Goal: Information Seeking & Learning: Check status

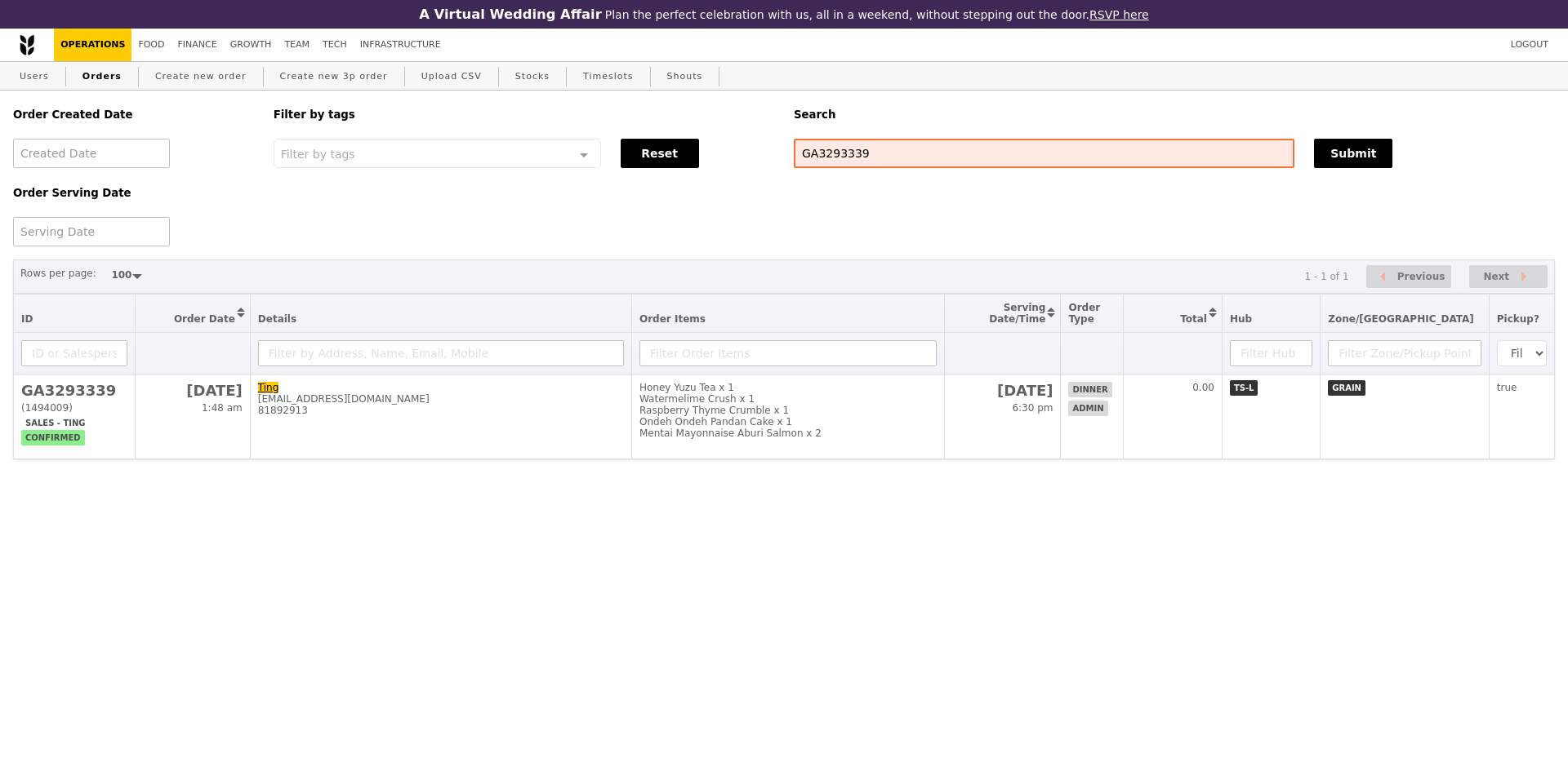
select select "100"
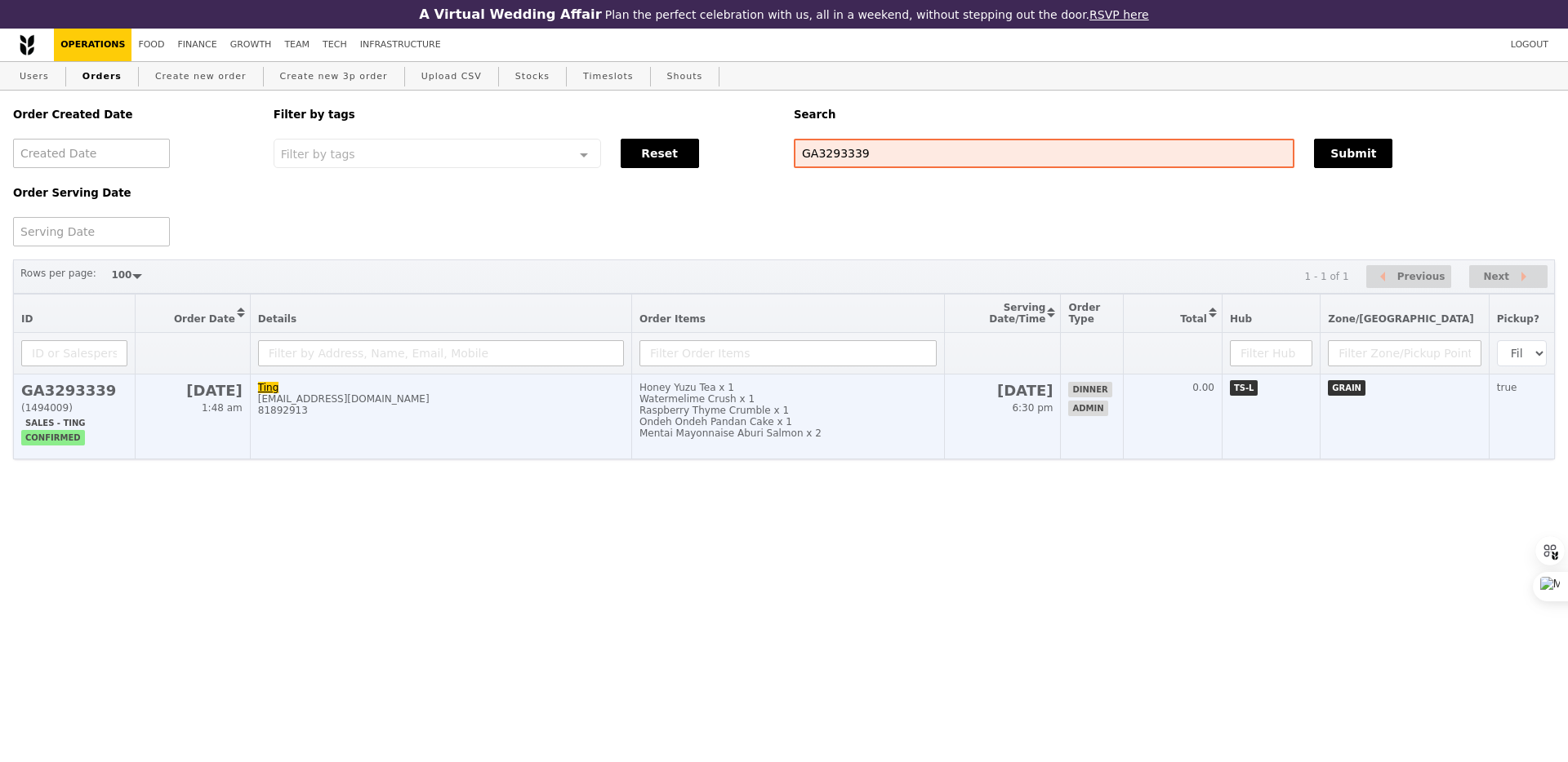
click at [517, 429] on td "Ting ting@grain.com.sg 81892913" at bounding box center [440, 417] width 381 height 85
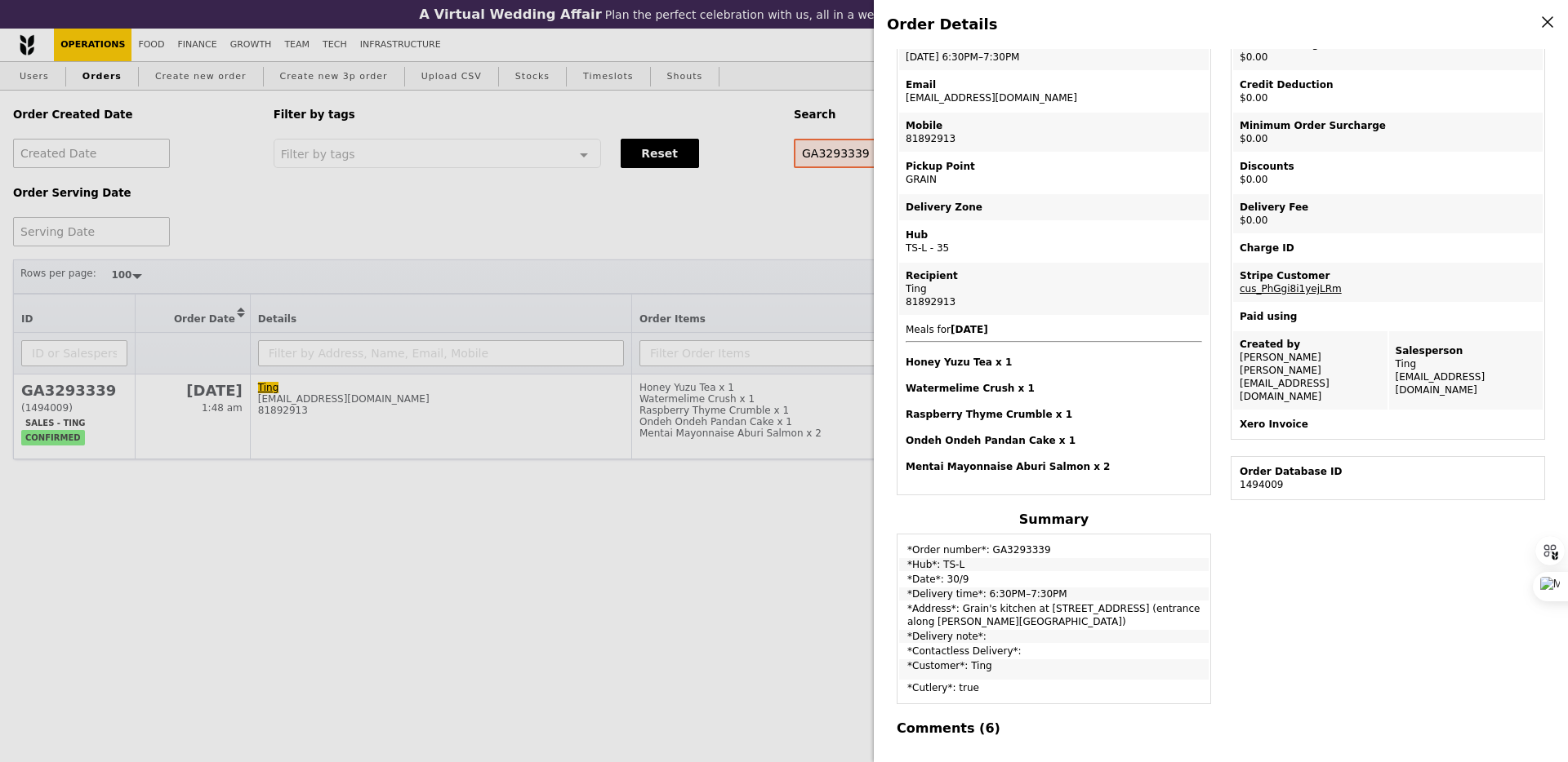
scroll to position [140, 0]
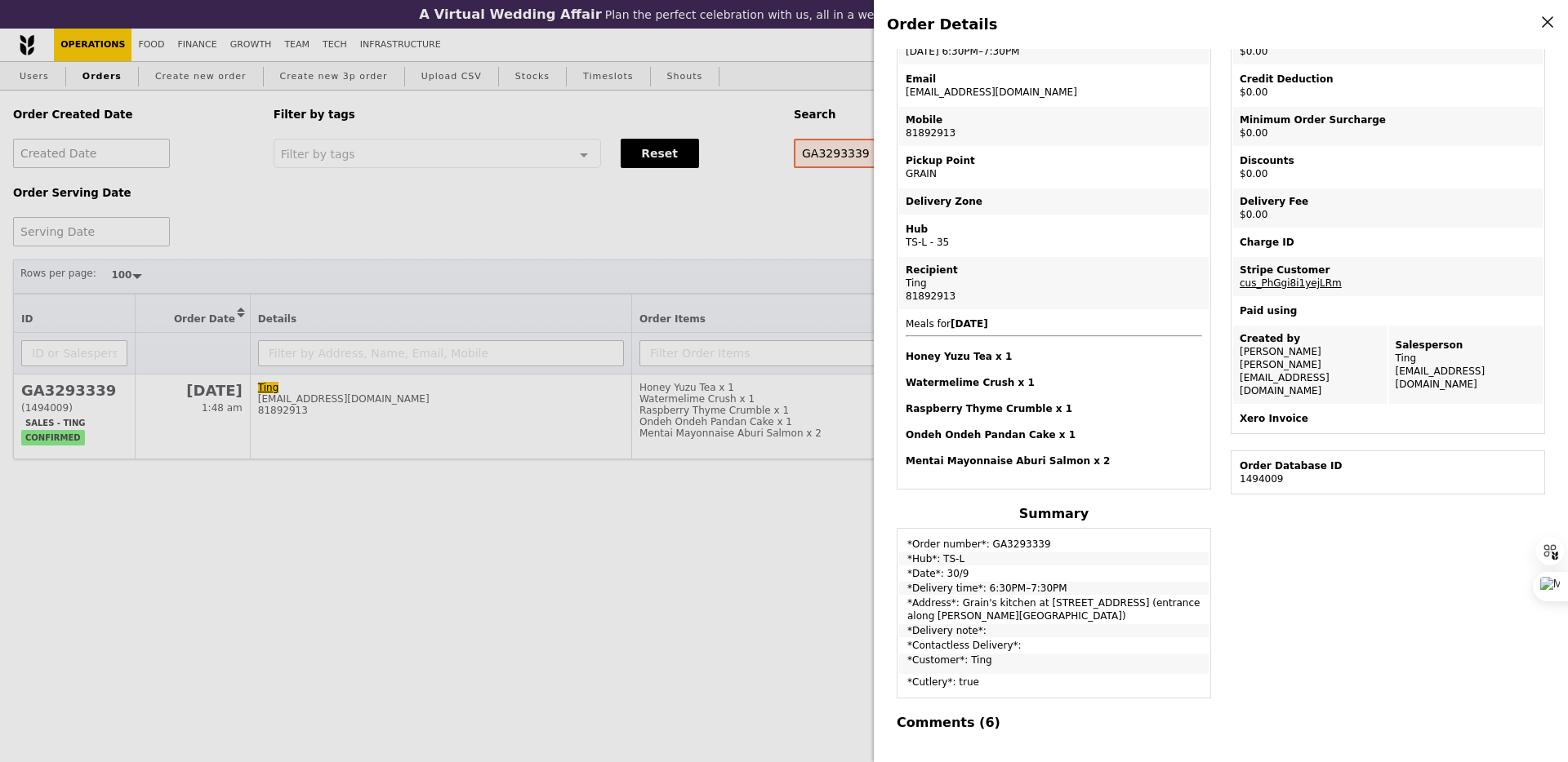
click at [1013, 545] on td "*Order number*: GA3293339" at bounding box center [1054, 541] width 309 height 21
copy td "GA3293339"
click at [1123, 569] on td "*Date*: 30/9" at bounding box center [1054, 574] width 309 height 13
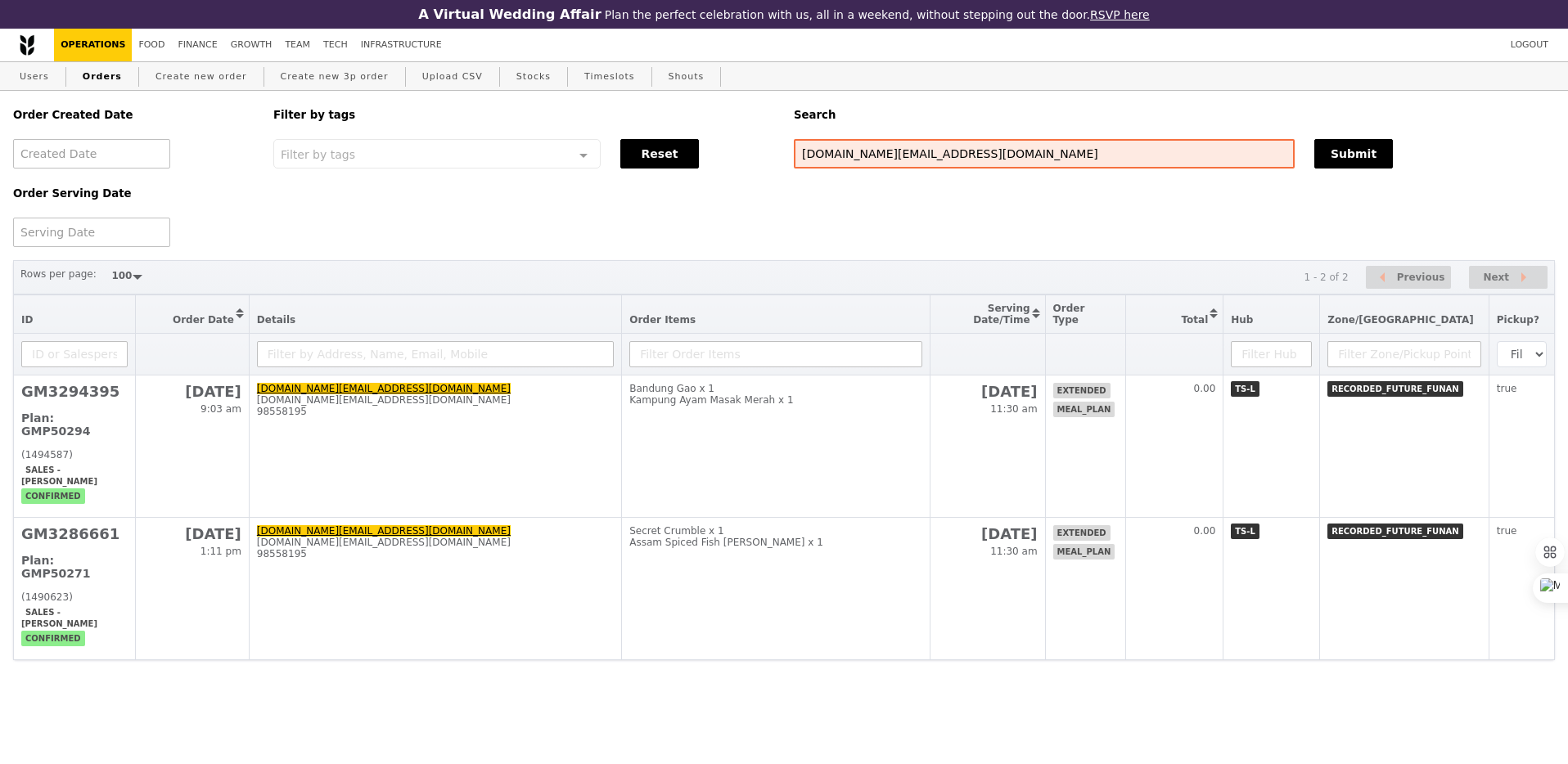
select select "100"
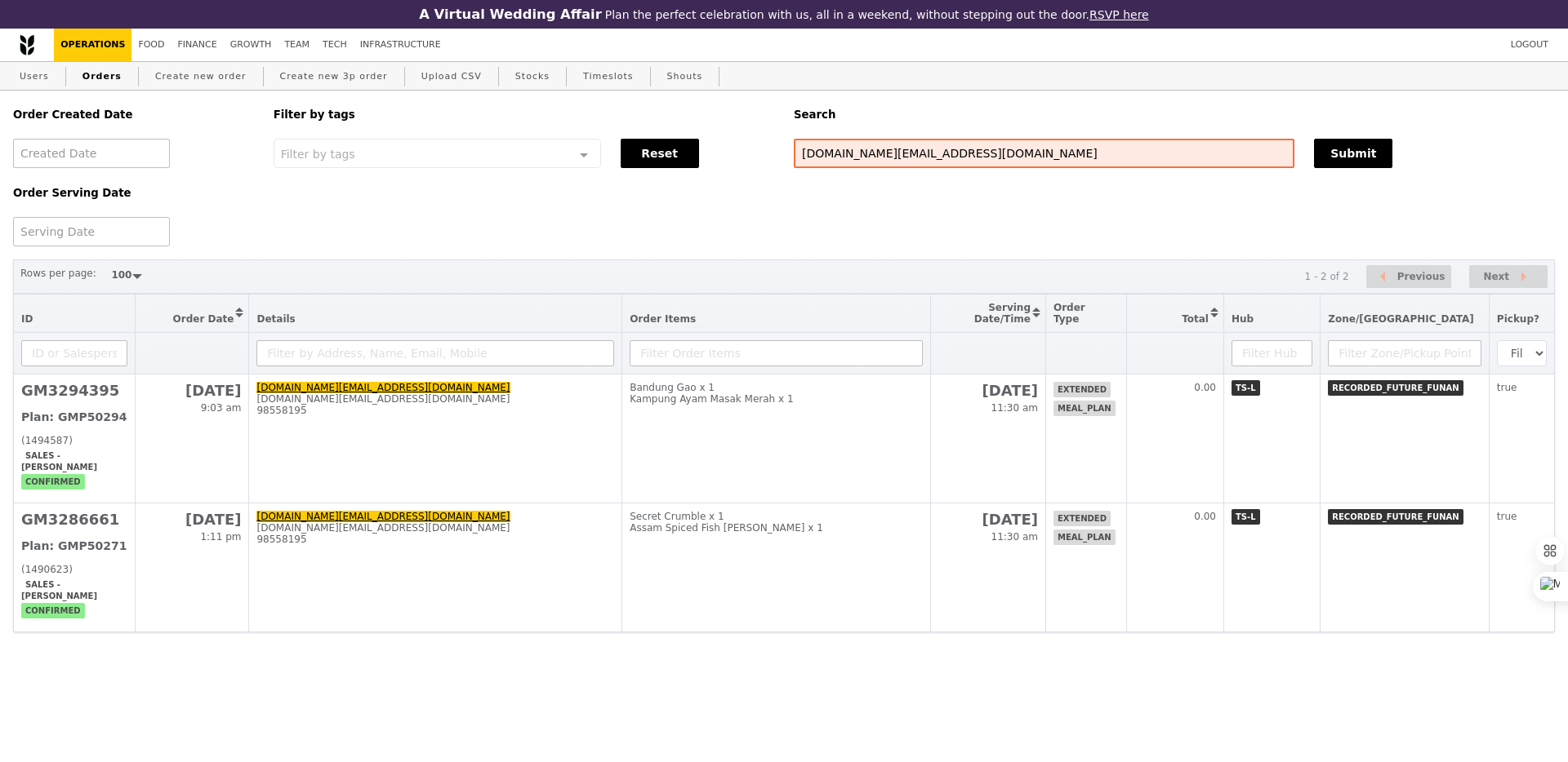
type input "[DOMAIN_NAME][EMAIL_ADDRESS][DOMAIN_NAME]"
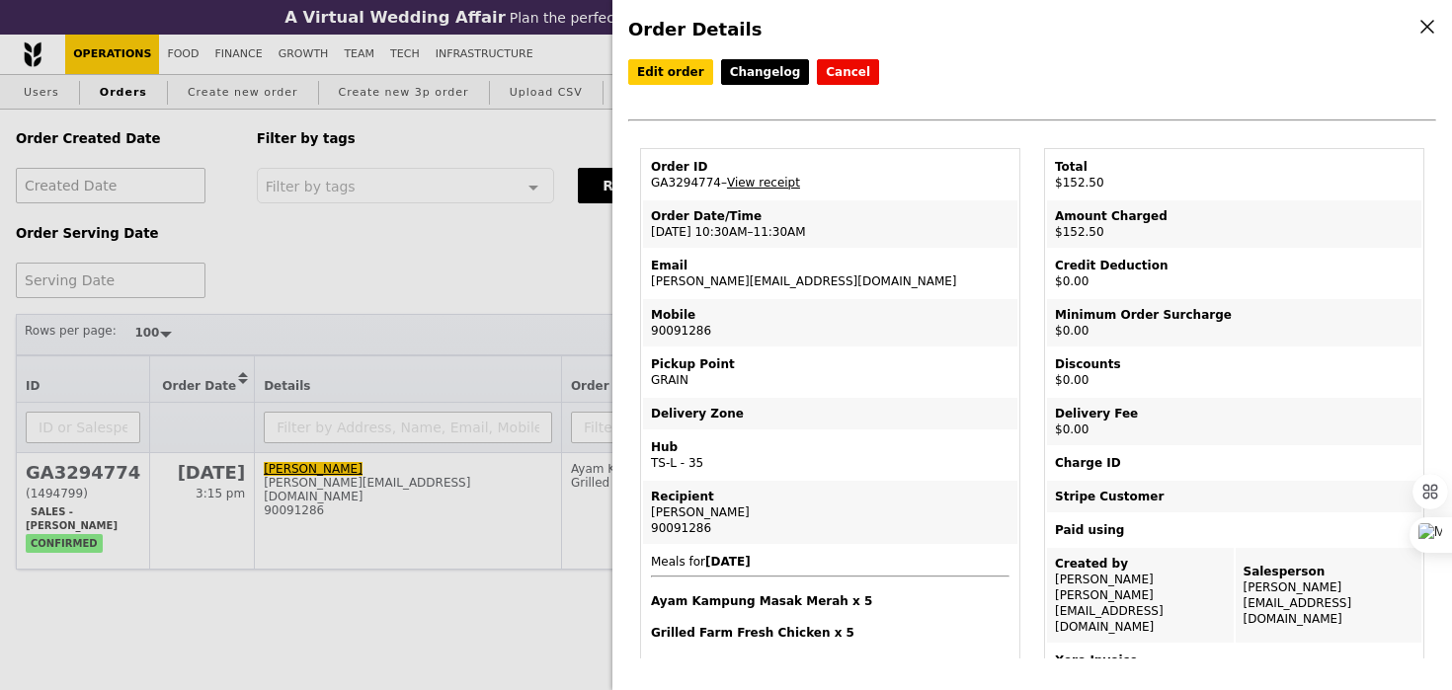
select select "100"
